Goal: Find specific page/section: Find specific page/section

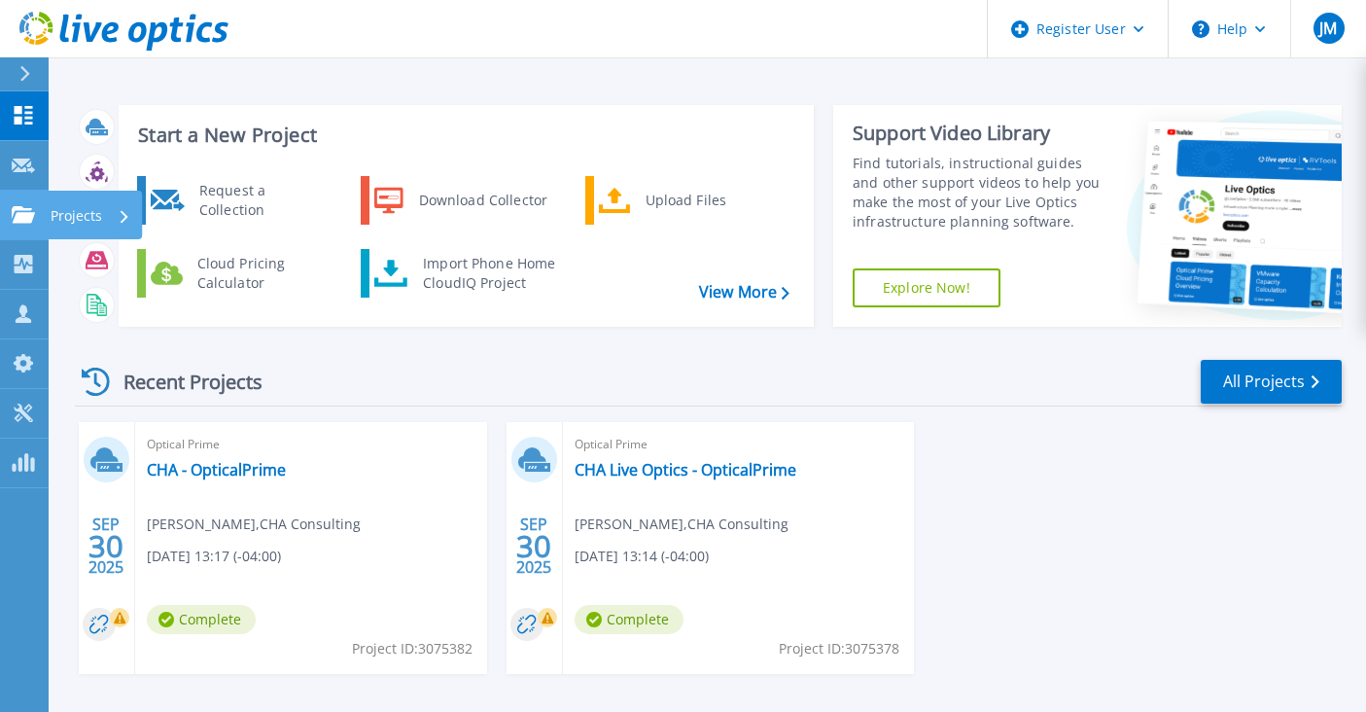
click at [35, 216] on div "Projects" at bounding box center [57, 215] width 90 height 18
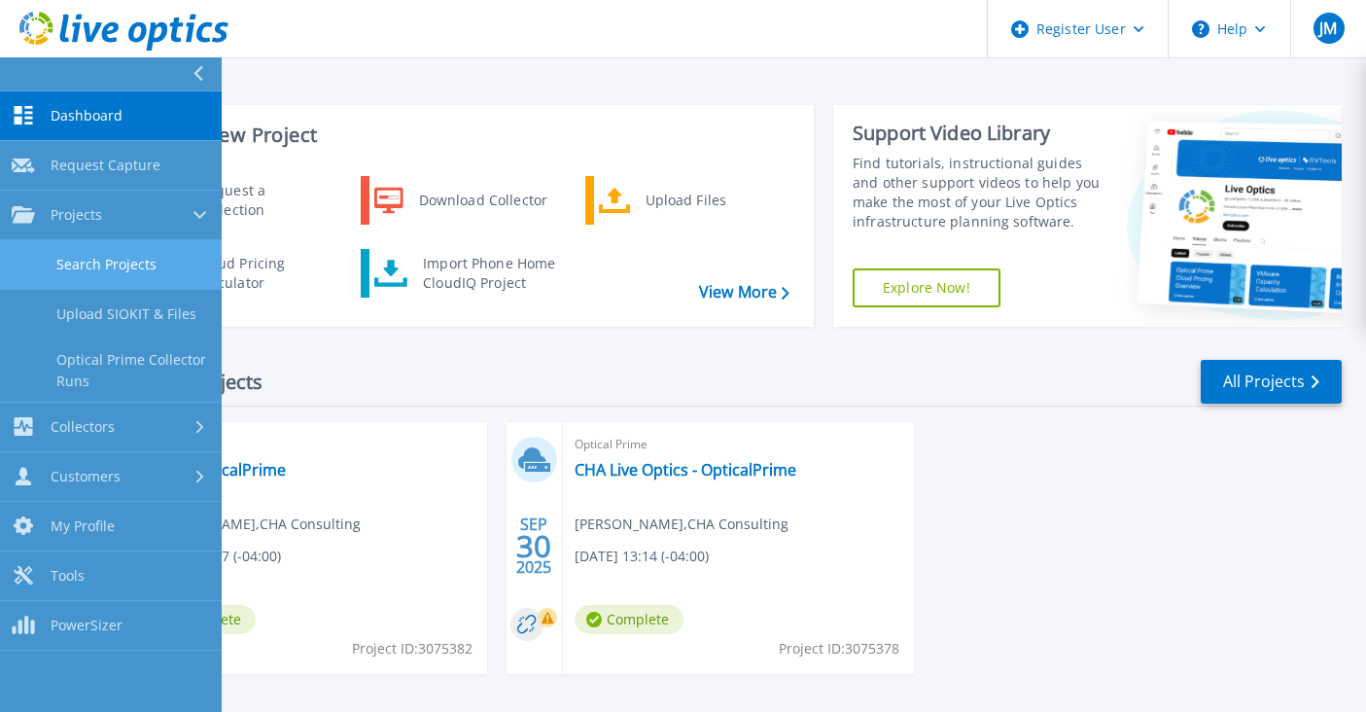
click at [93, 255] on link "Search Projects" at bounding box center [111, 265] width 222 height 50
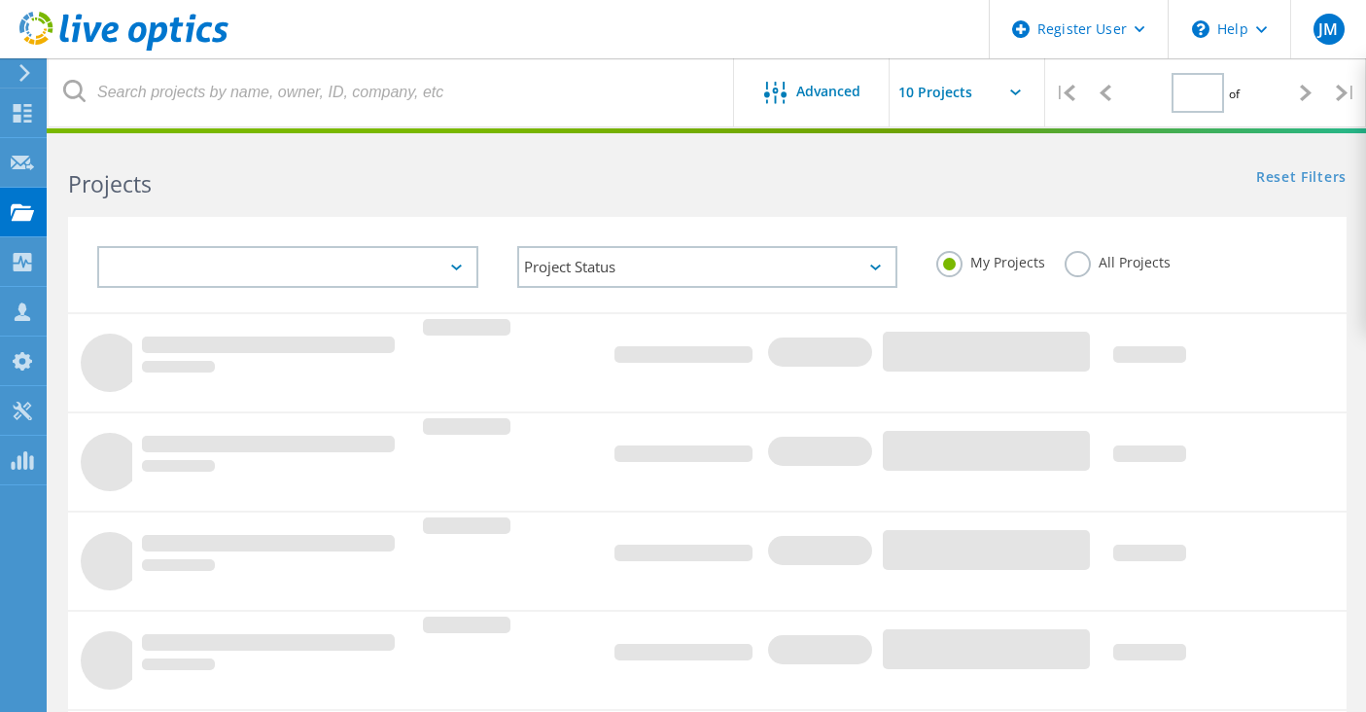
type input "1"
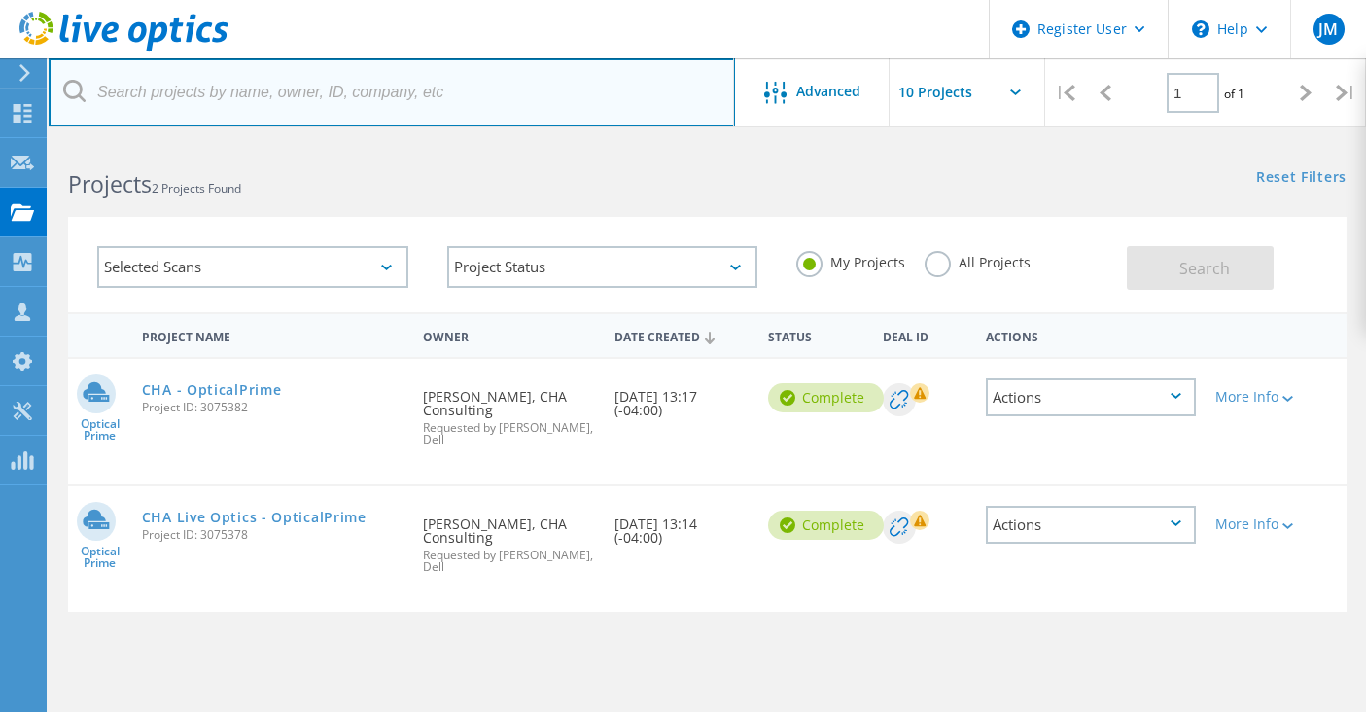
click at [132, 87] on input "text" at bounding box center [392, 92] width 686 height 68
type input "P"
type input "p"
type input "pAUL"
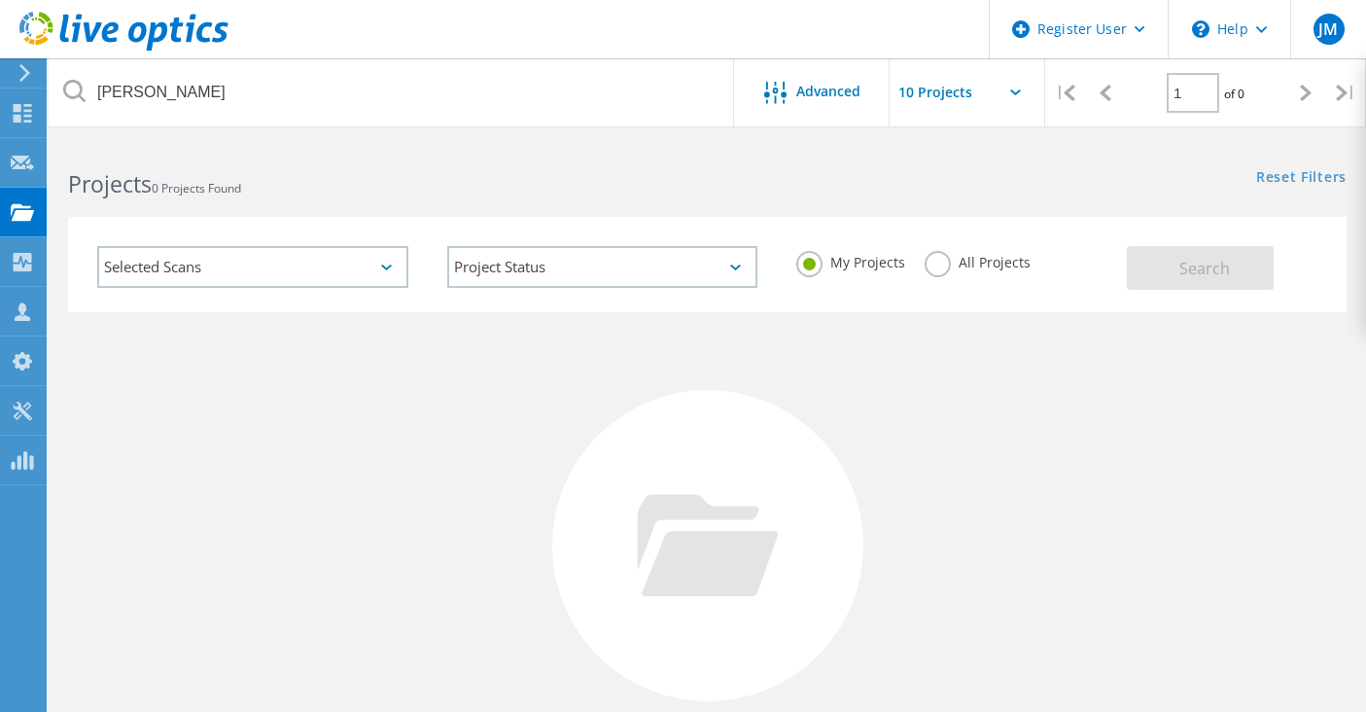
click at [386, 173] on h2 "Projects 0 Projects Found" at bounding box center [377, 184] width 619 height 32
click at [976, 101] on input "text" at bounding box center [987, 92] width 194 height 68
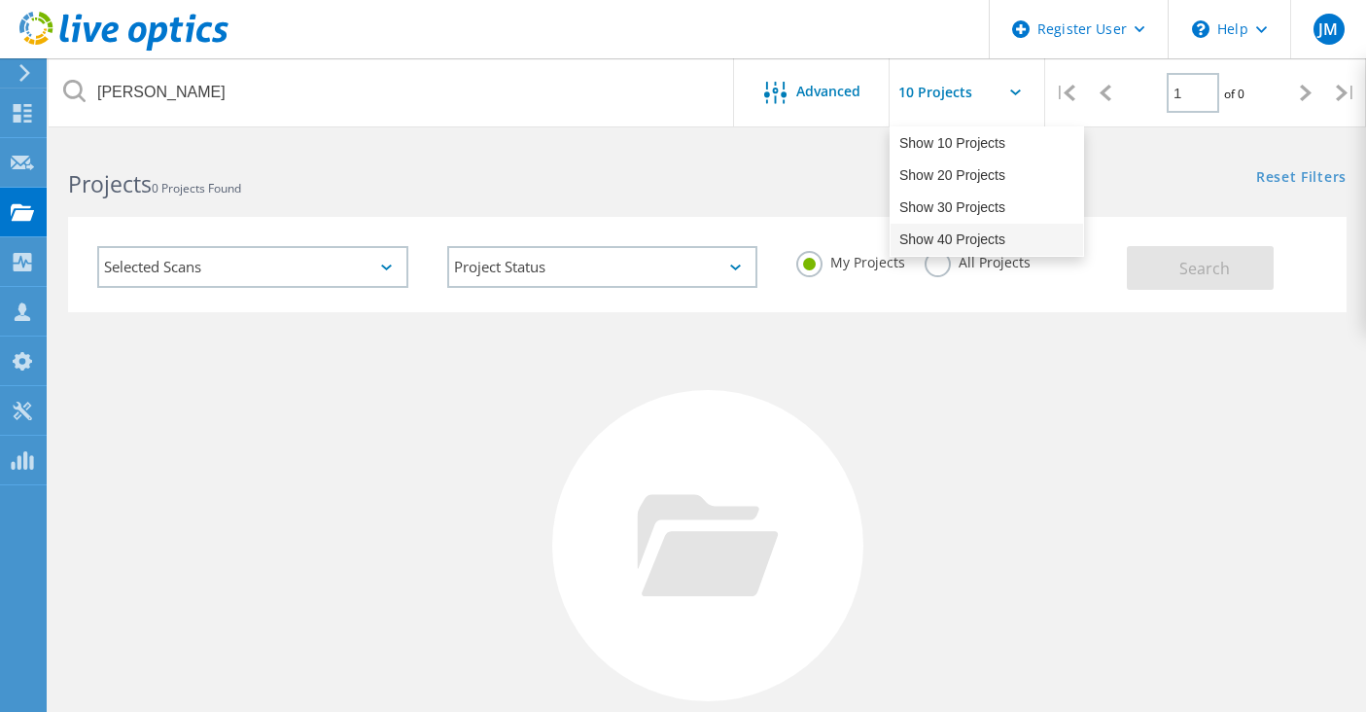
click at [950, 236] on div "Show 40 Projects" at bounding box center [987, 240] width 193 height 32
type input "Show 40 Projects"
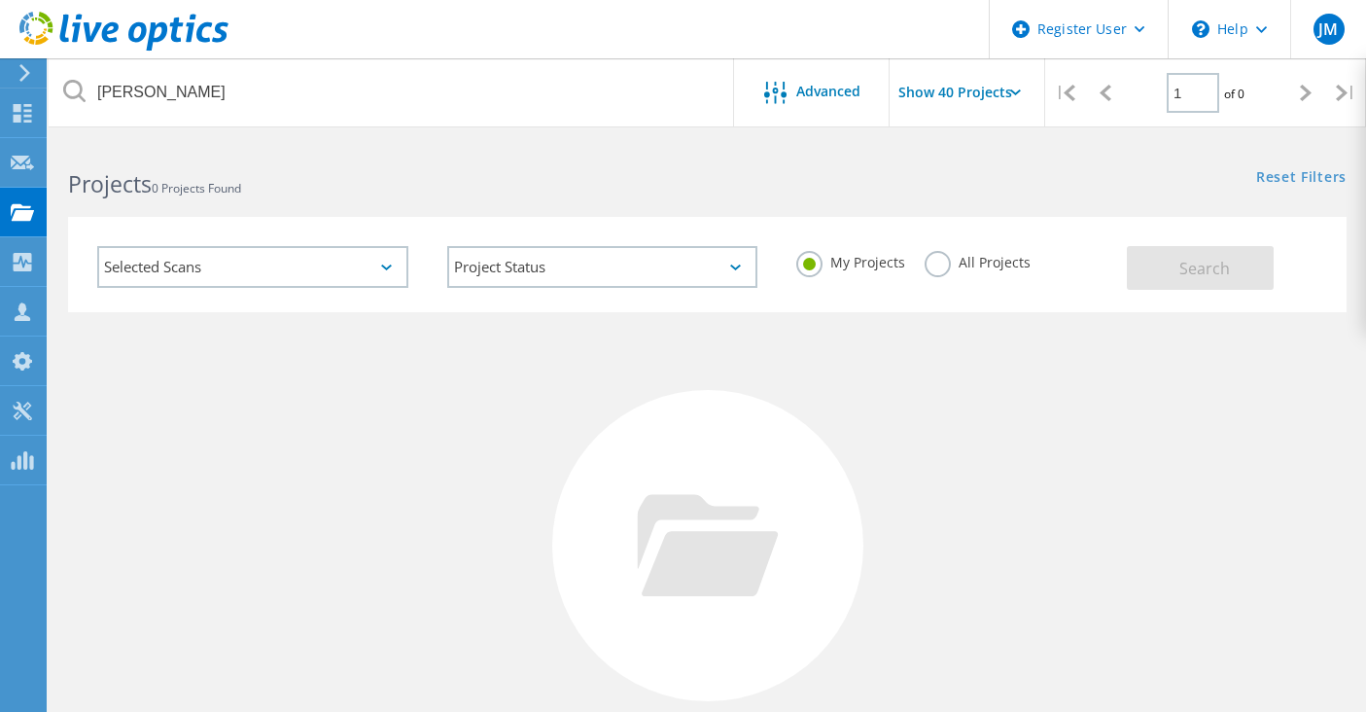
click at [200, 32] on use at bounding box center [123, 31] width 209 height 39
